Goal: Task Accomplishment & Management: Complete application form

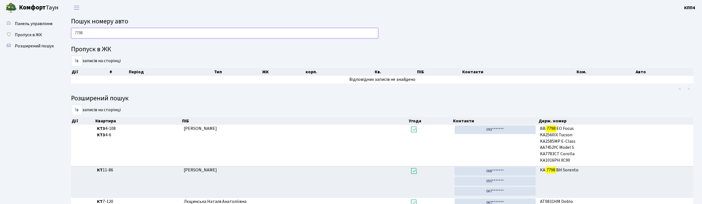
click at [162, 31] on input "7798" at bounding box center [224, 33] width 307 height 11
type input "7"
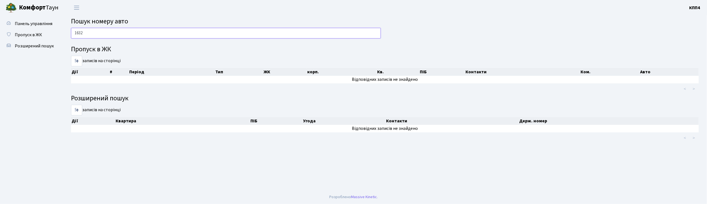
click at [101, 33] on input "1632" at bounding box center [226, 33] width 310 height 11
type input "1"
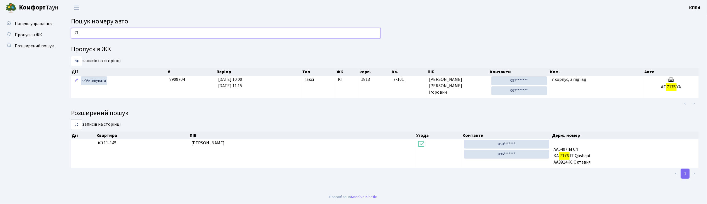
type input "7"
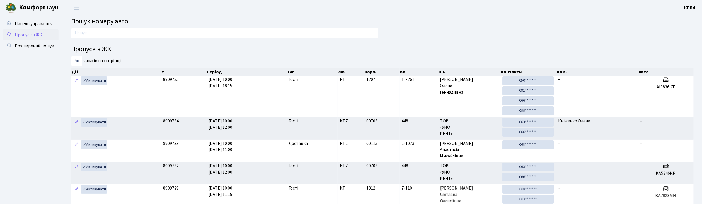
click at [26, 30] on link "Пропуск в ЖК" at bounding box center [31, 34] width 56 height 11
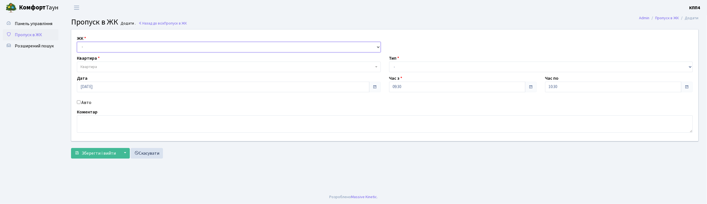
click at [94, 44] on select "- КТ, вул. Регенераторна, 4 КТ2, просп. Соборності, 17 КТ3, вул. Березнева, 16 …" at bounding box center [229, 47] width 304 height 11
select select "271"
click at [77, 42] on select "- КТ, вул. Регенераторна, 4 КТ2, просп. [STREET_ADDRESS] [STREET_ADDRESS] [PERS…" at bounding box center [229, 47] width 304 height 11
select select
click at [104, 68] on span "Квартира" at bounding box center [227, 67] width 293 height 6
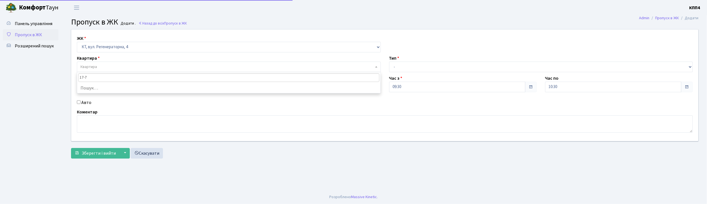
type input "17-70"
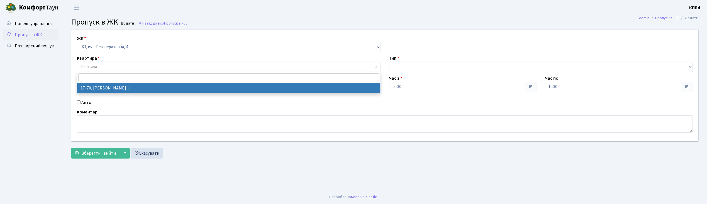
select select "9024"
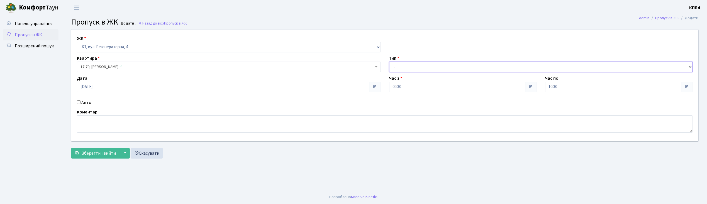
click at [449, 70] on select "- Доставка Таксі Гості Сервіс" at bounding box center [541, 67] width 304 height 11
select select "1"
click at [389, 62] on select "- Доставка Таксі Гості Сервіс" at bounding box center [541, 67] width 304 height 11
click at [91, 151] on span "Зберегти і вийти" at bounding box center [99, 153] width 34 height 6
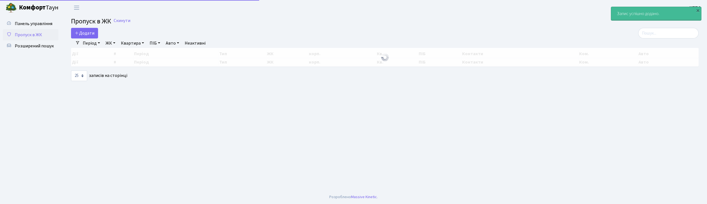
select select "25"
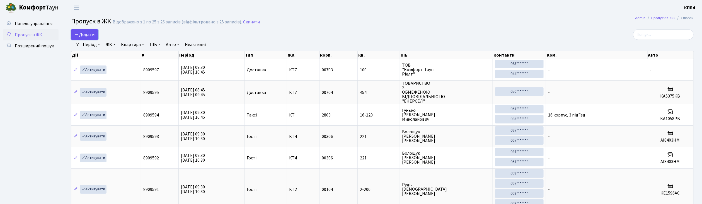
click at [94, 34] on span "Додати" at bounding box center [85, 34] width 20 height 6
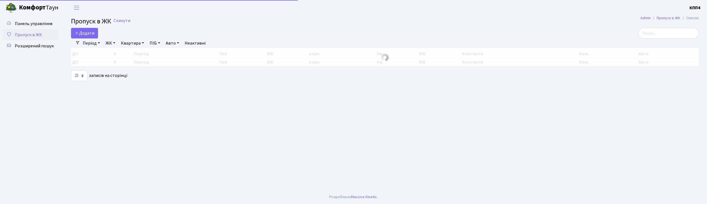
select select "25"
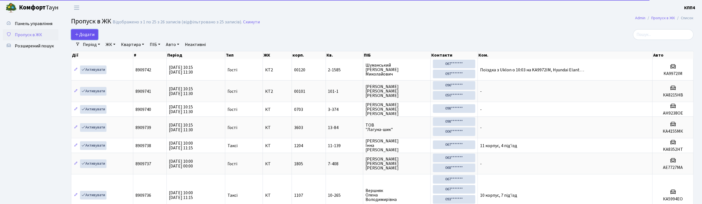
click at [87, 35] on span "Додати" at bounding box center [85, 34] width 20 height 6
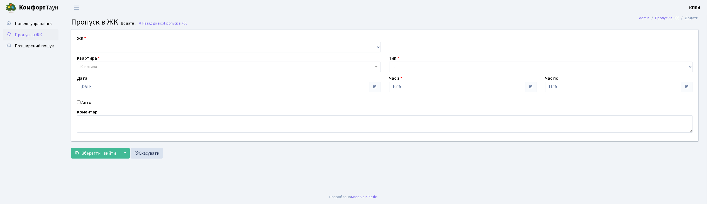
click at [78, 103] on input "Авто" at bounding box center [79, 102] width 4 height 4
checkbox input "true"
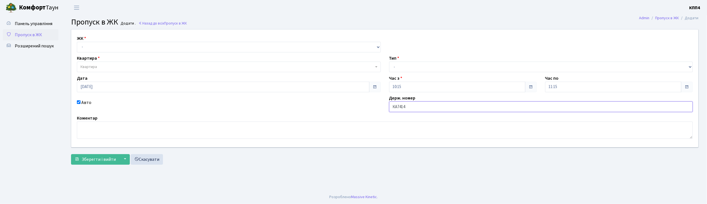
type input "КА7414ММ"
click at [98, 46] on select "- КТ, вул. Регенераторна, 4 КТ2, просп. Соборності, 17 КТ3, вул. Березнева, 16 …" at bounding box center [229, 47] width 304 height 11
select select "271"
click at [77, 42] on select "- КТ, вул. Регенераторна, 4 КТ2, просп. Соборності, 17 КТ3, вул. Березнева, 16 …" at bounding box center [229, 47] width 304 height 11
select select
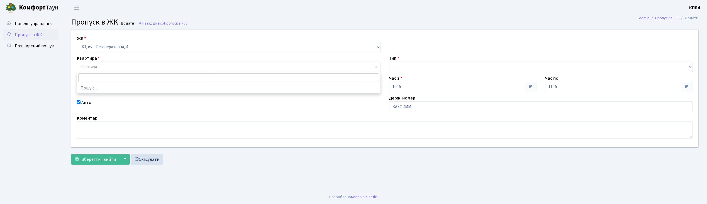
click at [105, 66] on span "Квартира" at bounding box center [227, 67] width 293 height 6
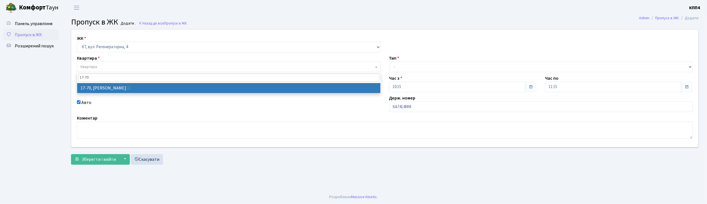
type input "17-70"
select select "9024"
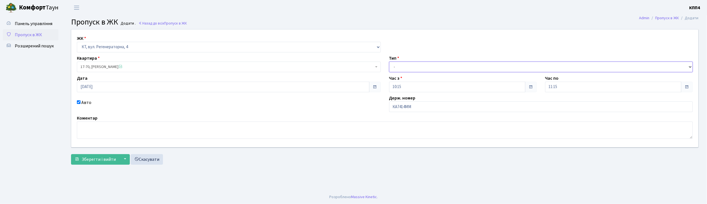
drag, startPoint x: 430, startPoint y: 67, endPoint x: 434, endPoint y: 70, distance: 5.3
click at [430, 67] on select "- Доставка Таксі Гості Сервіс" at bounding box center [541, 67] width 304 height 11
select select "1"
click at [389, 62] on select "- Доставка Таксі Гості Сервіс" at bounding box center [541, 67] width 304 height 11
click at [86, 159] on span "Зберегти і вийти" at bounding box center [99, 159] width 34 height 6
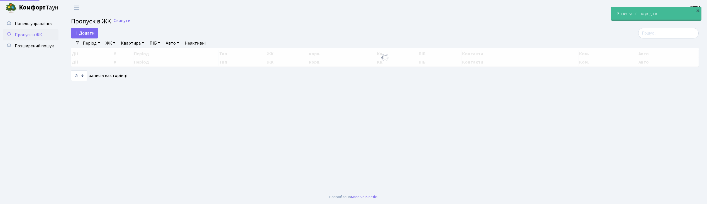
select select "25"
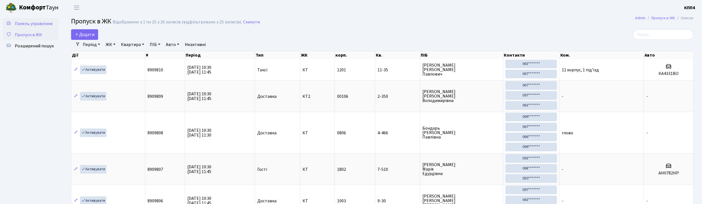
click at [40, 21] on span "Панель управління" at bounding box center [34, 24] width 38 height 6
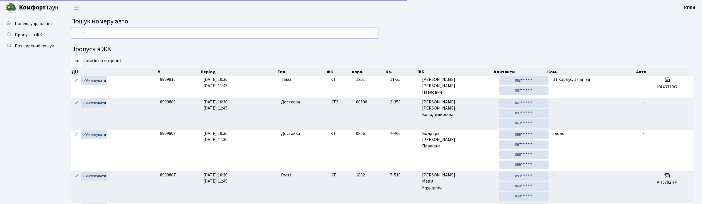
click at [109, 35] on input "text" at bounding box center [224, 33] width 307 height 11
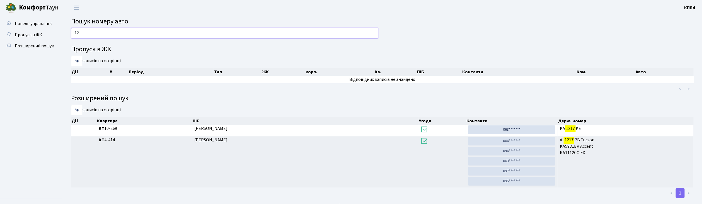
type input "1"
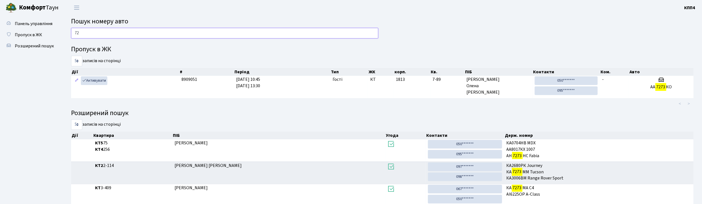
type input "7"
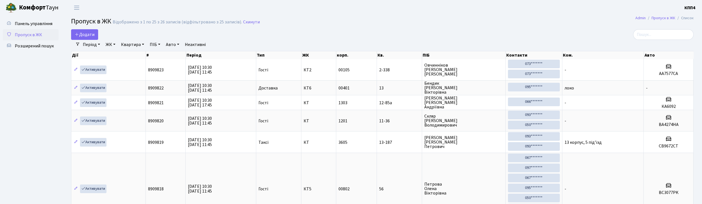
select select "25"
click at [664, 36] on input "search" at bounding box center [663, 34] width 60 height 11
click at [657, 35] on input "search" at bounding box center [663, 34] width 60 height 11
drag, startPoint x: 577, startPoint y: 19, endPoint x: 609, endPoint y: 32, distance: 34.0
click at [609, 32] on div at bounding box center [593, 34] width 202 height 11
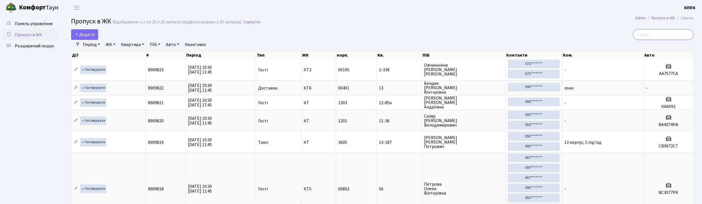
click at [661, 34] on input "search" at bounding box center [663, 34] width 60 height 11
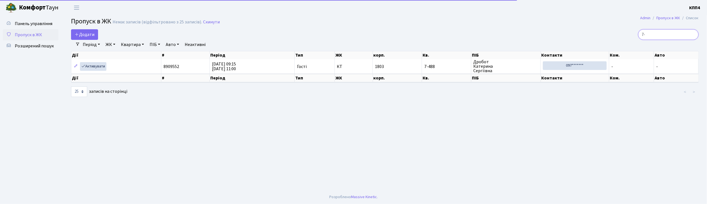
type input "7"
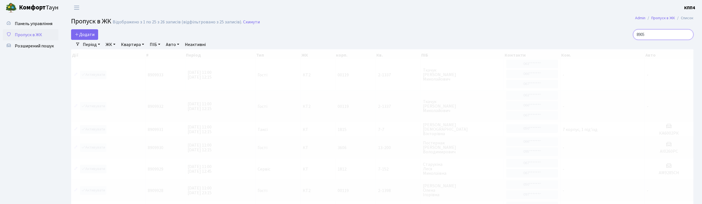
type input "89058"
